Goal: Task Accomplishment & Management: Manage account settings

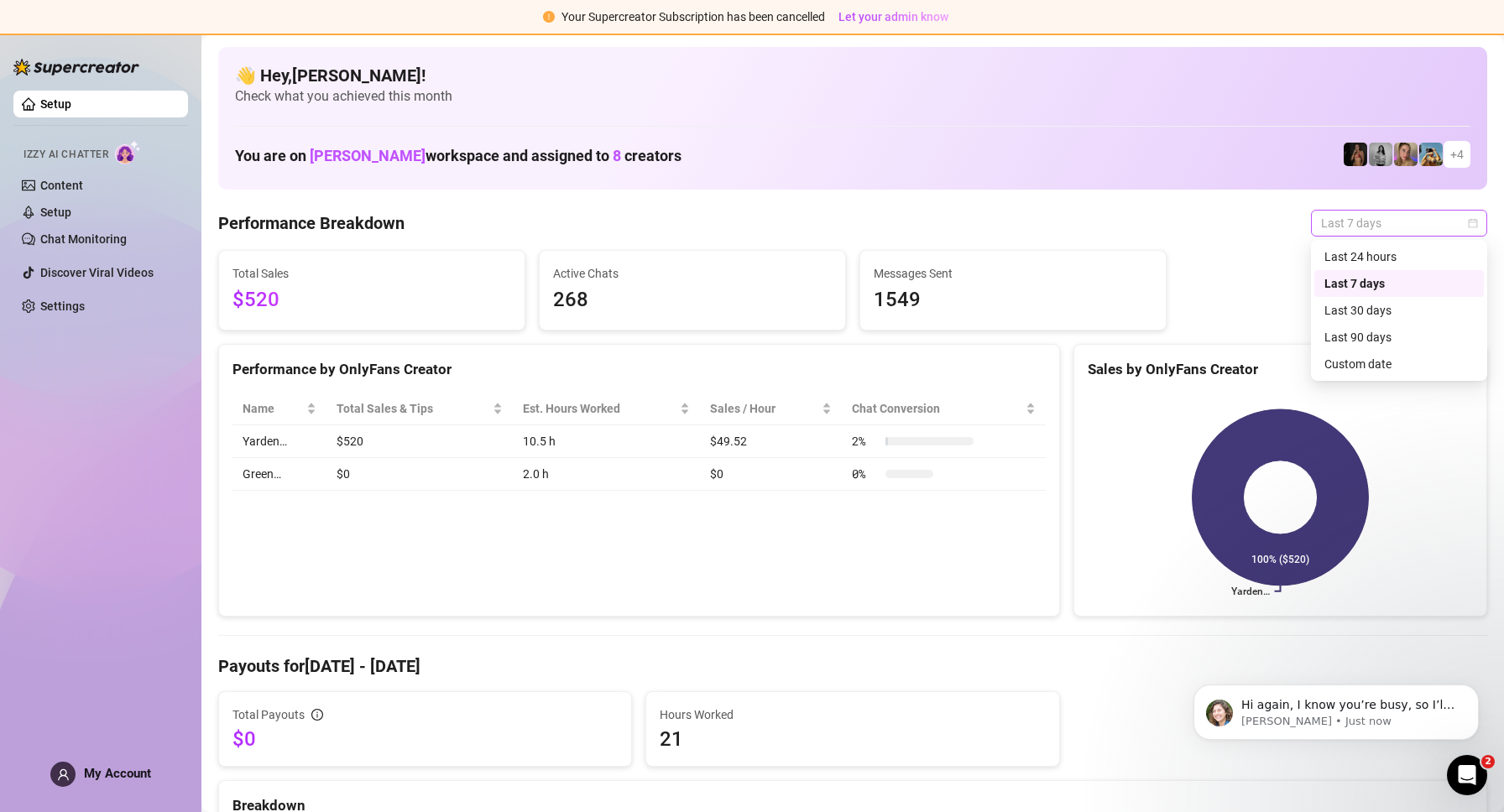
click at [1327, 222] on span "Last 7 days" at bounding box center [1399, 223] width 156 height 25
click at [1337, 251] on div "Last 24 hours" at bounding box center [1399, 256] width 149 height 18
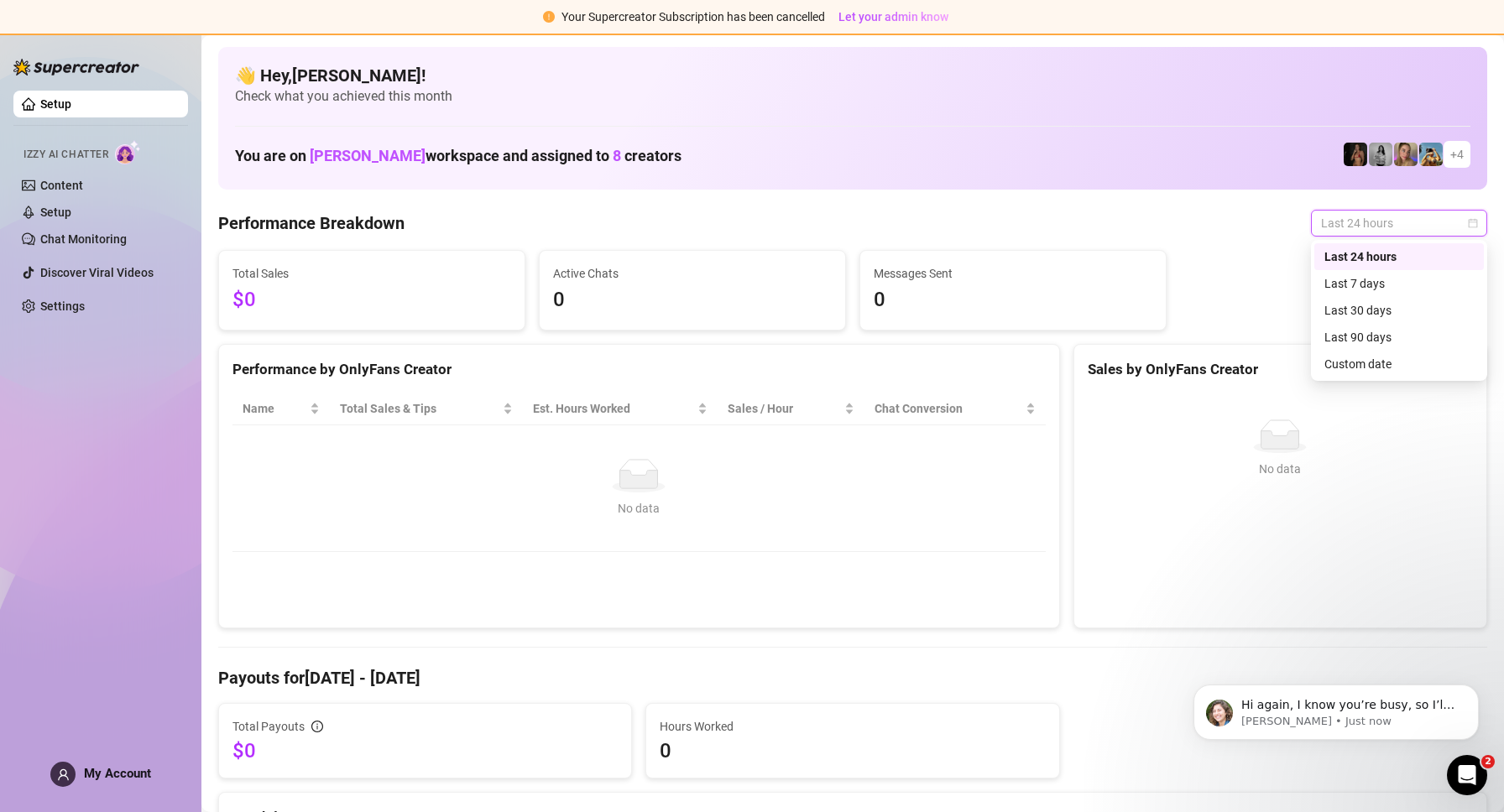
click at [1352, 225] on span "Last 24 hours" at bounding box center [1399, 223] width 156 height 25
click at [1358, 284] on div "Last 7 days" at bounding box center [1399, 283] width 149 height 18
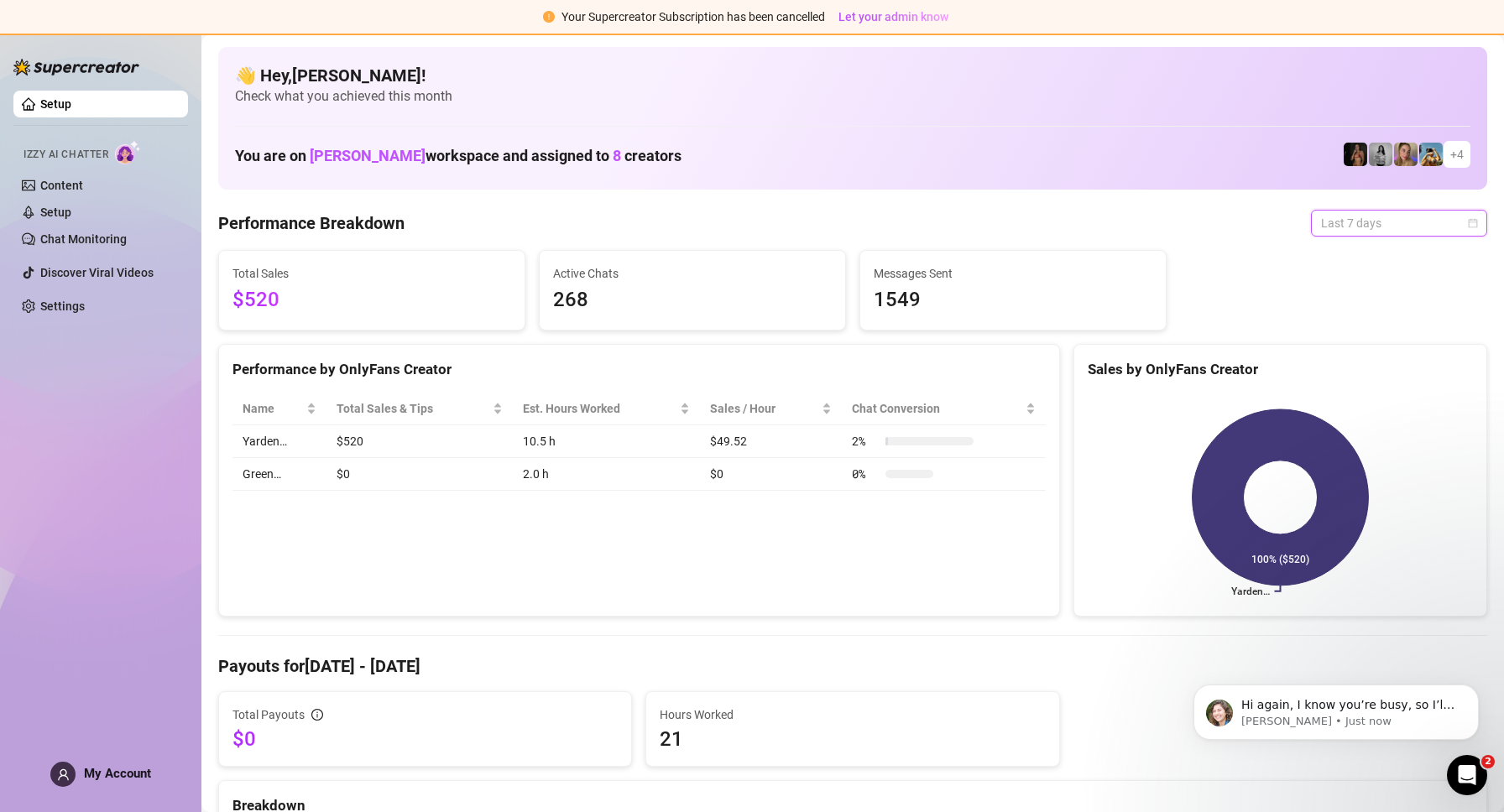
click at [1399, 232] on span "Last 7 days" at bounding box center [1399, 223] width 156 height 25
click at [1397, 252] on div "Last 24 hours" at bounding box center [1399, 256] width 149 height 18
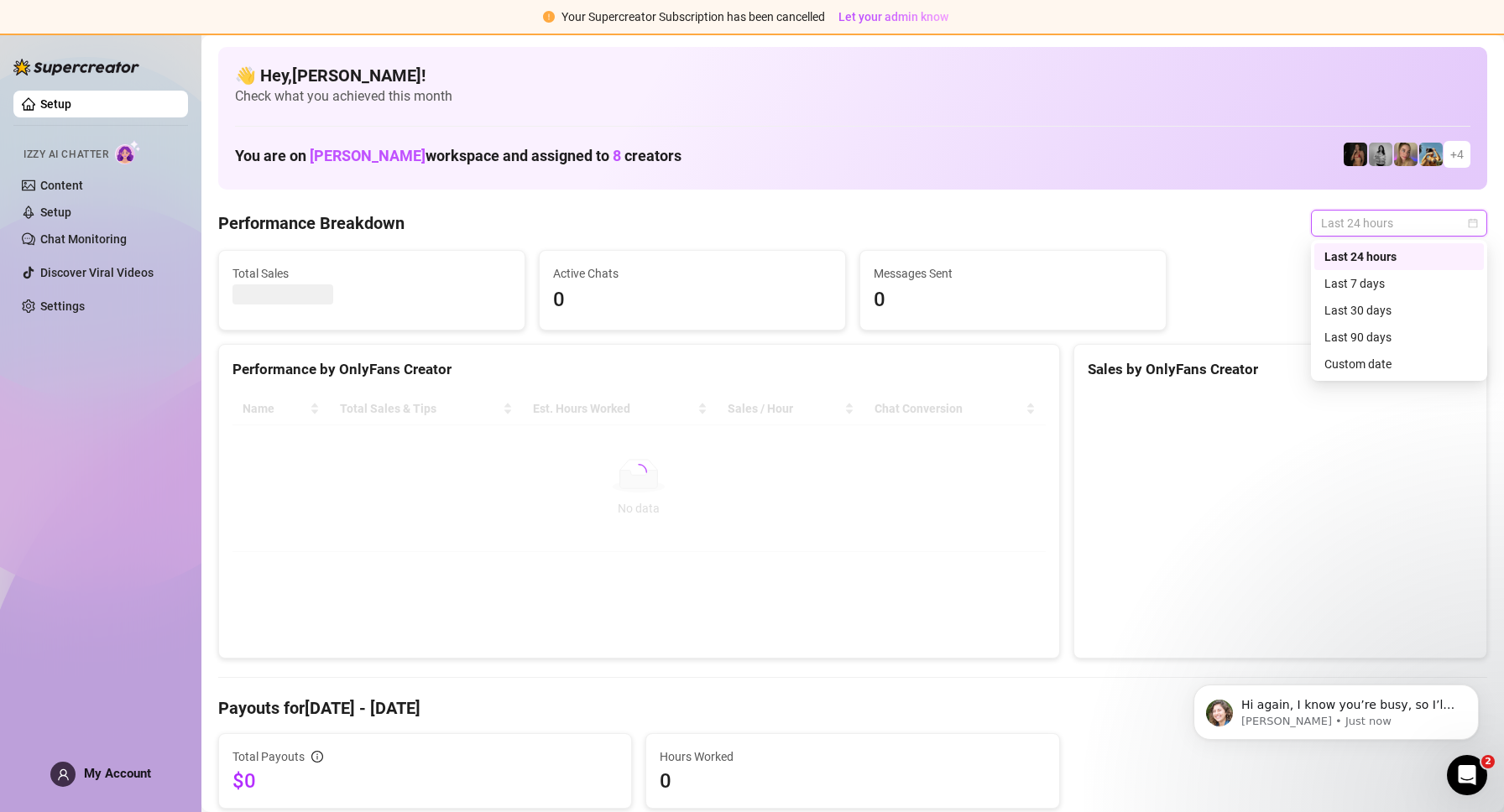
click at [1381, 226] on span "Last 24 hours" at bounding box center [1399, 223] width 156 height 25
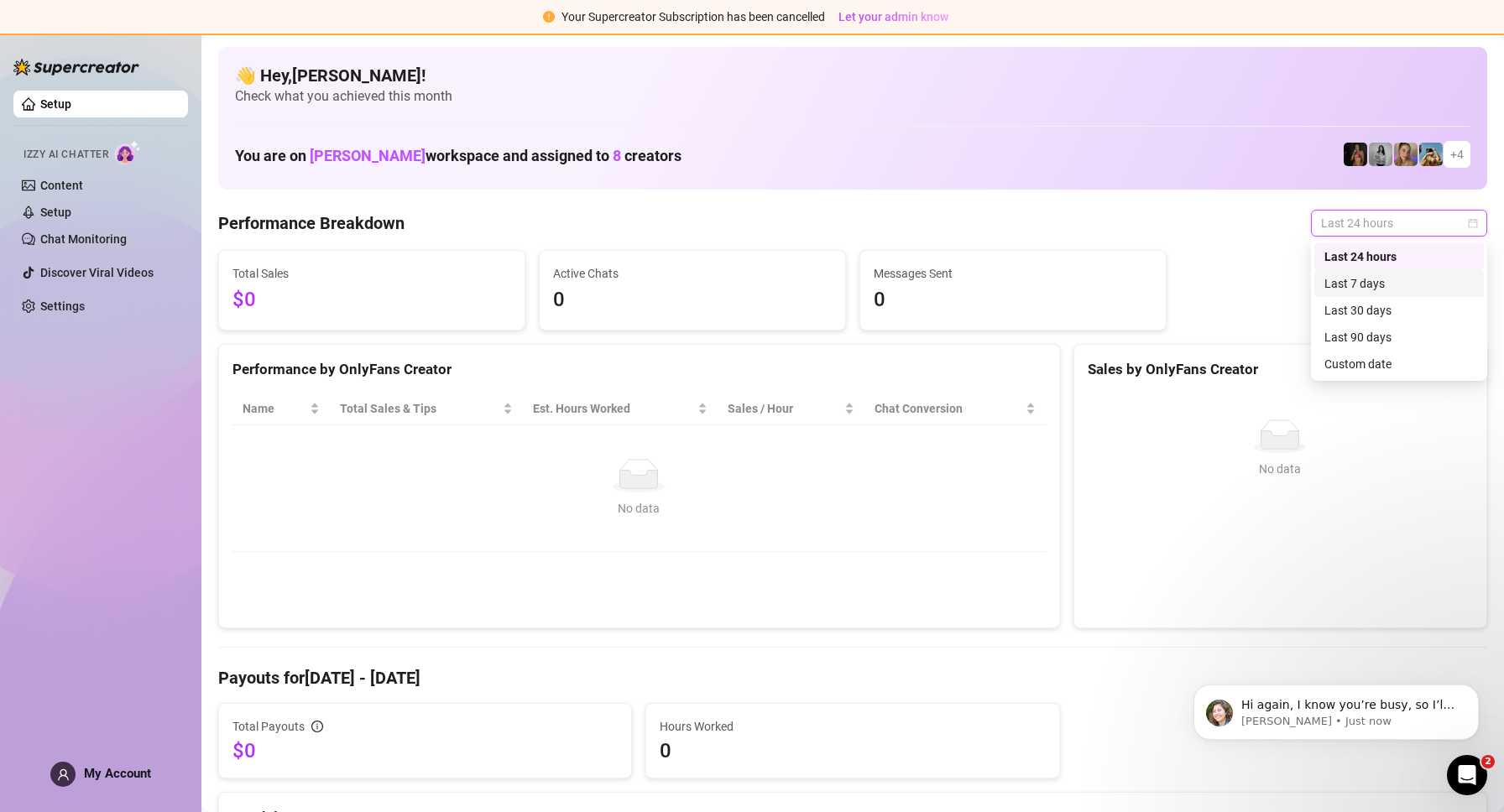
click at [1385, 283] on div "Last 7 days" at bounding box center [1399, 283] width 149 height 18
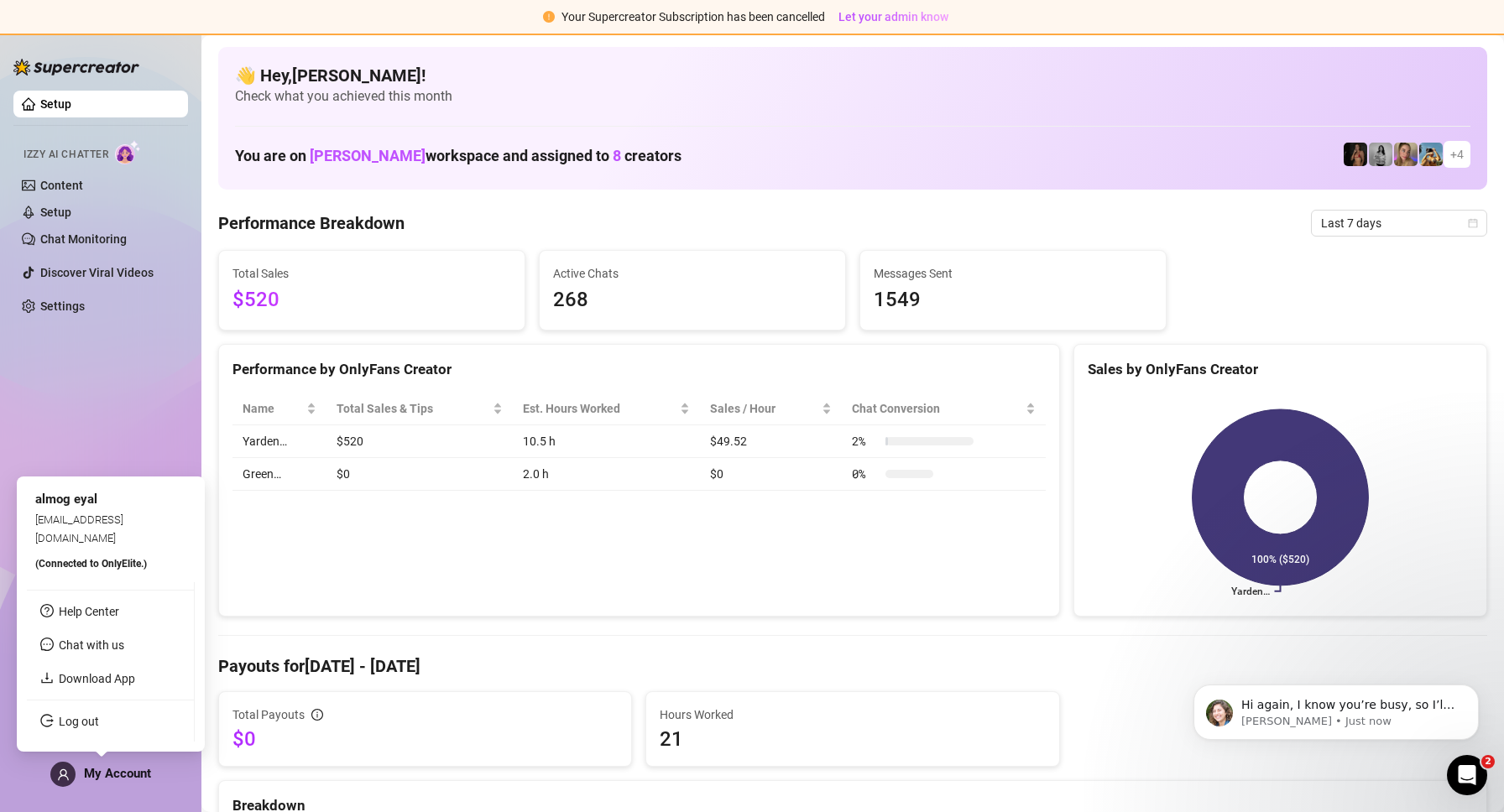
click at [96, 772] on span "My Account" at bounding box center [117, 773] width 67 height 15
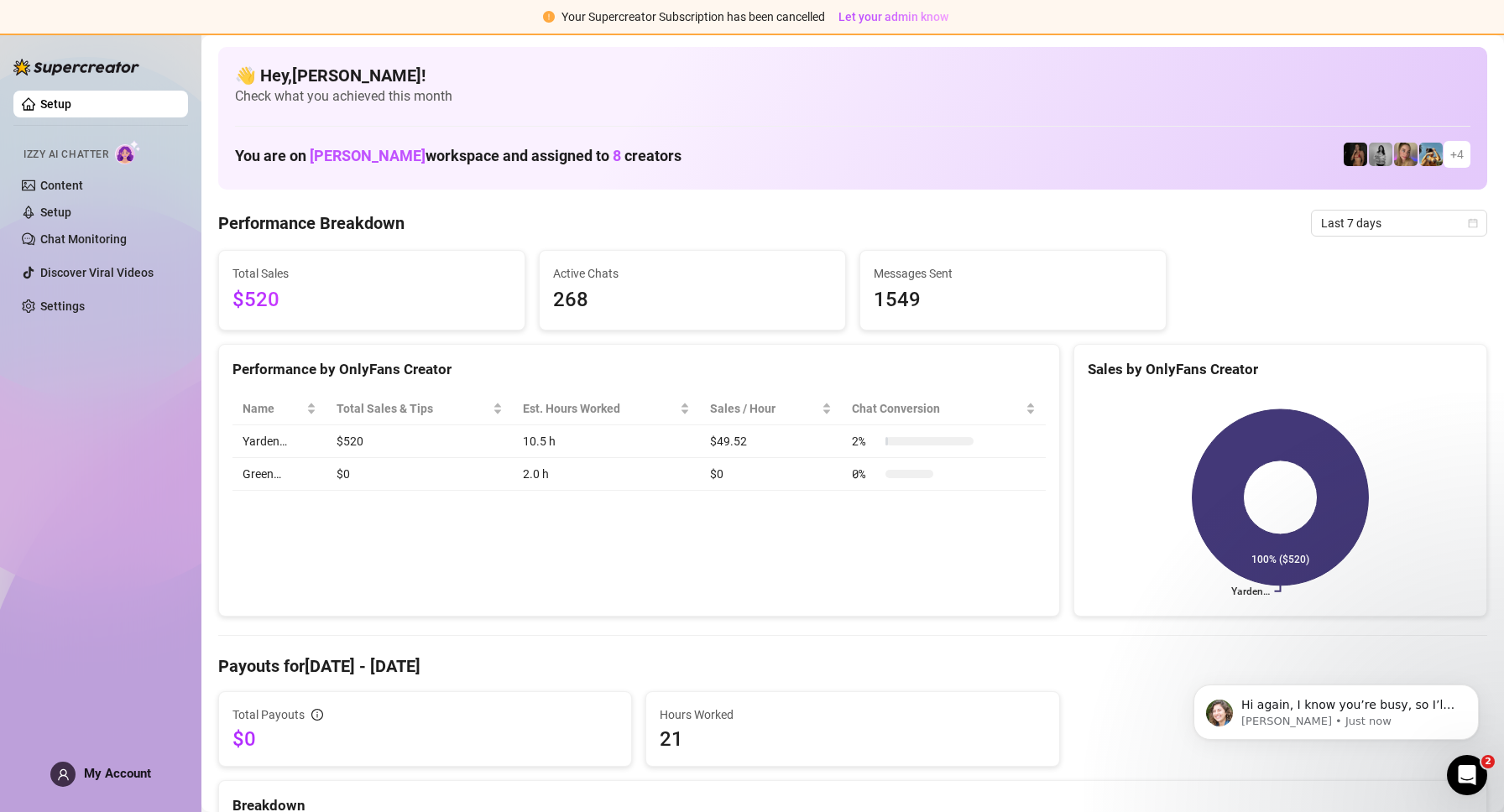
click at [260, 609] on div "Performance by OnlyFans Creator Name Total Sales & Tips Est. Hours Worked Sales…" at bounding box center [639, 481] width 842 height 274
click at [83, 184] on link "Content" at bounding box center [61, 185] width 43 height 13
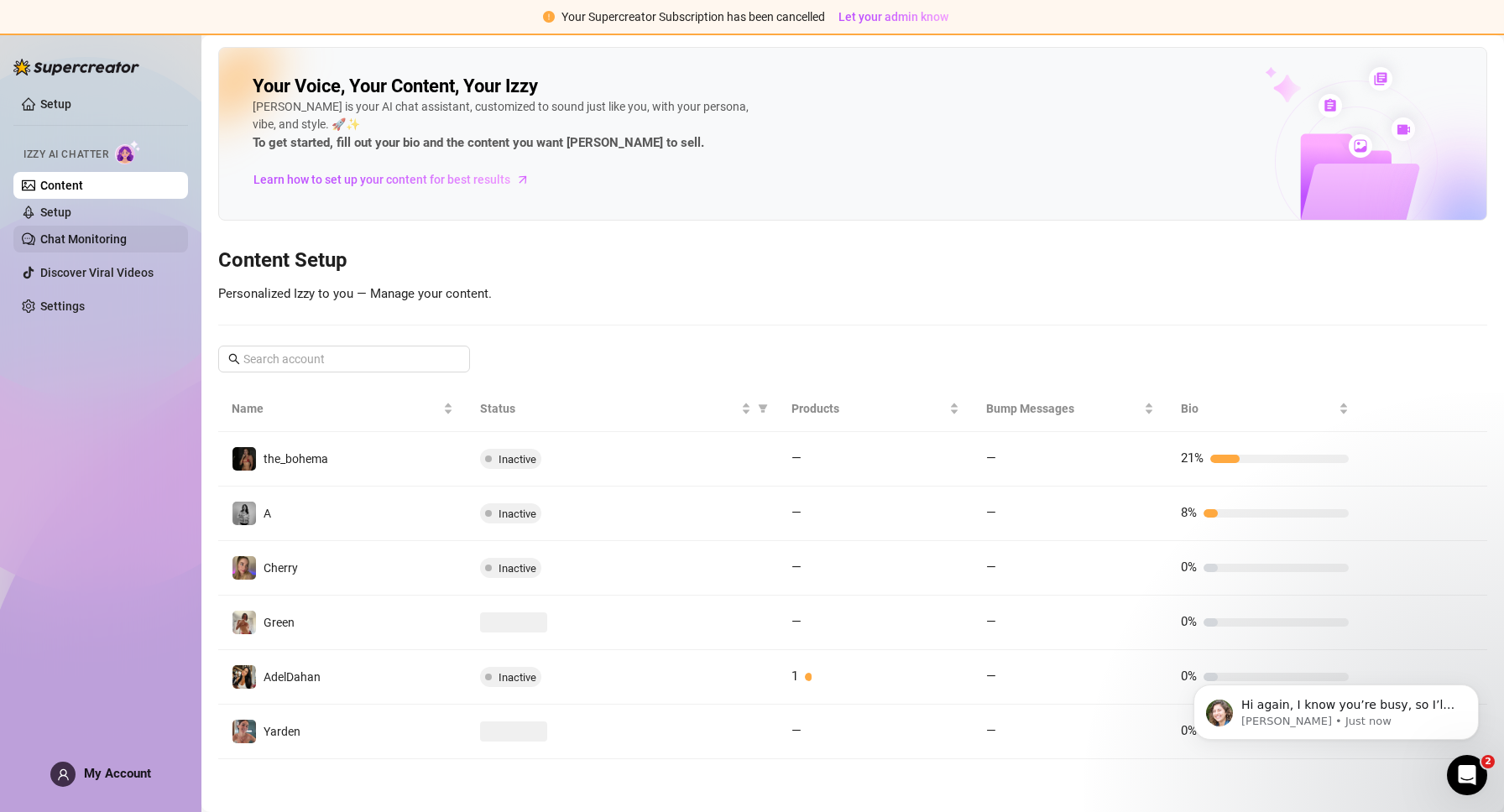
click at [126, 234] on link "Chat Monitoring" at bounding box center [83, 239] width 86 height 13
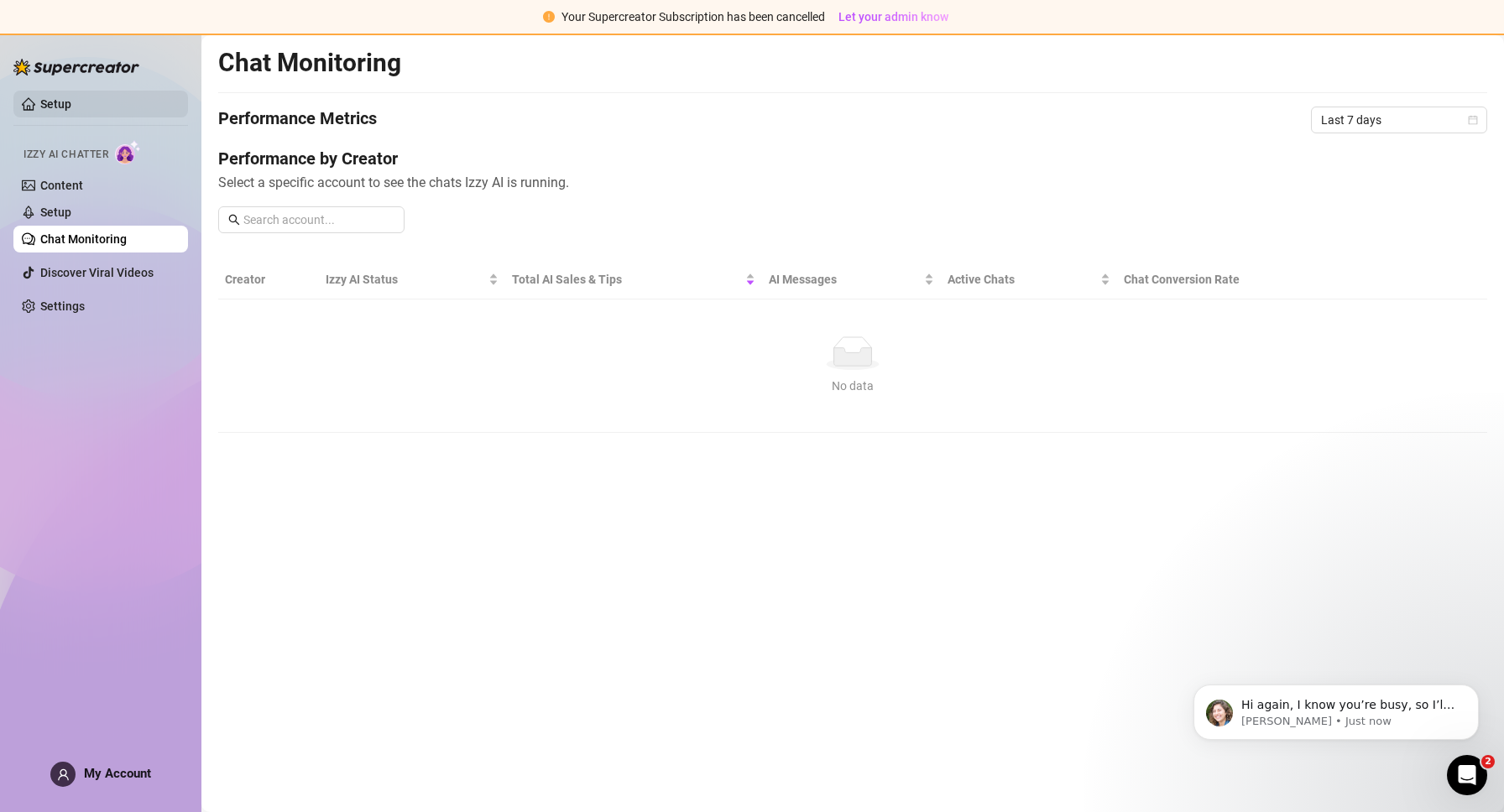
click at [57, 101] on link "Setup" at bounding box center [55, 104] width 31 height 13
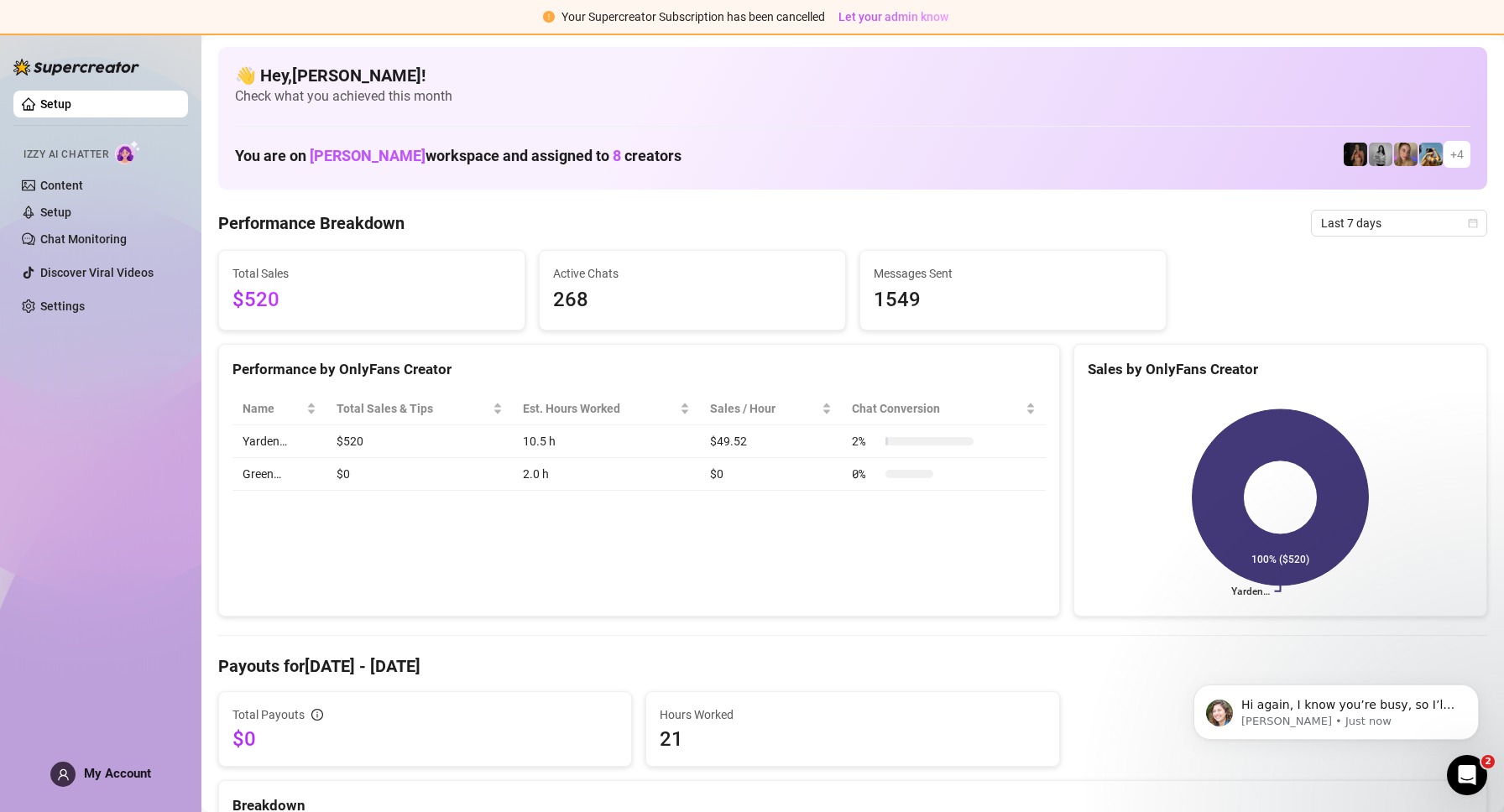
click at [57, 101] on link "Setup" at bounding box center [55, 104] width 31 height 13
click at [1460, 153] on span "+ 4" at bounding box center [1456, 154] width 13 height 18
